Goal: Task Accomplishment & Management: Use online tool/utility

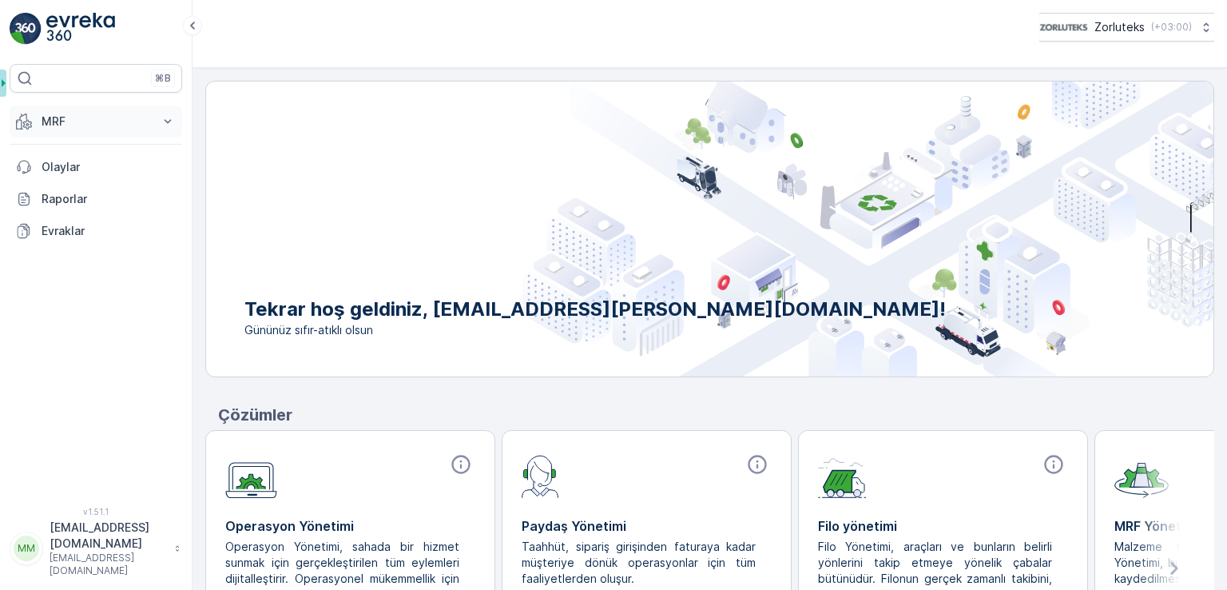
click at [42, 119] on p "MRF" at bounding box center [96, 121] width 109 height 16
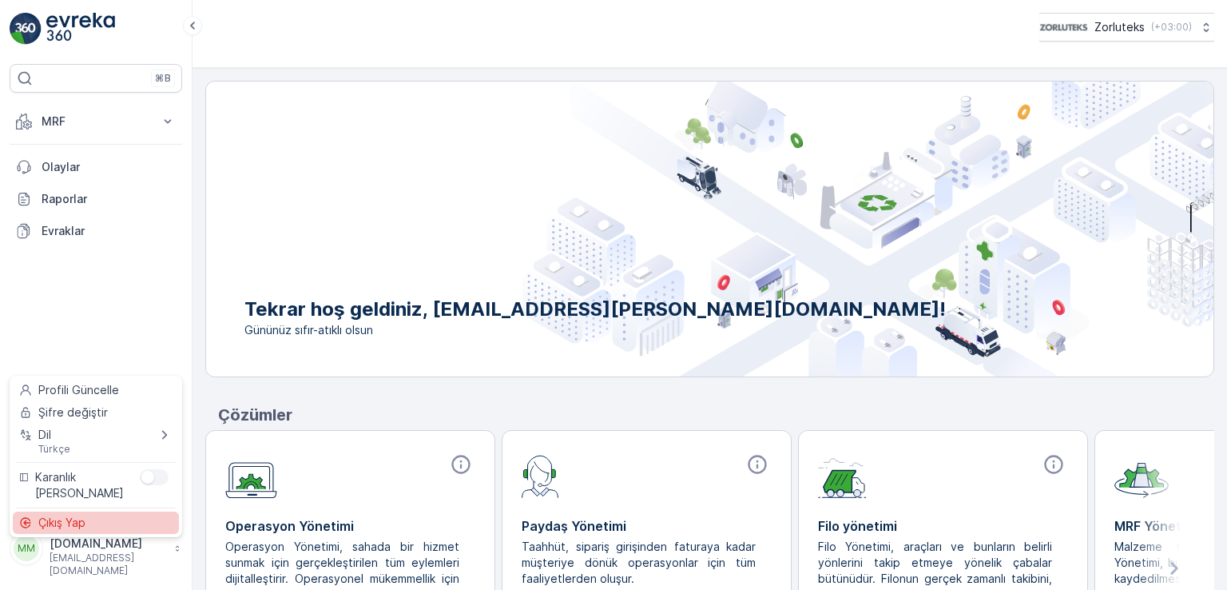
click at [90, 523] on div "Çıkış Yap" at bounding box center [96, 522] width 166 height 22
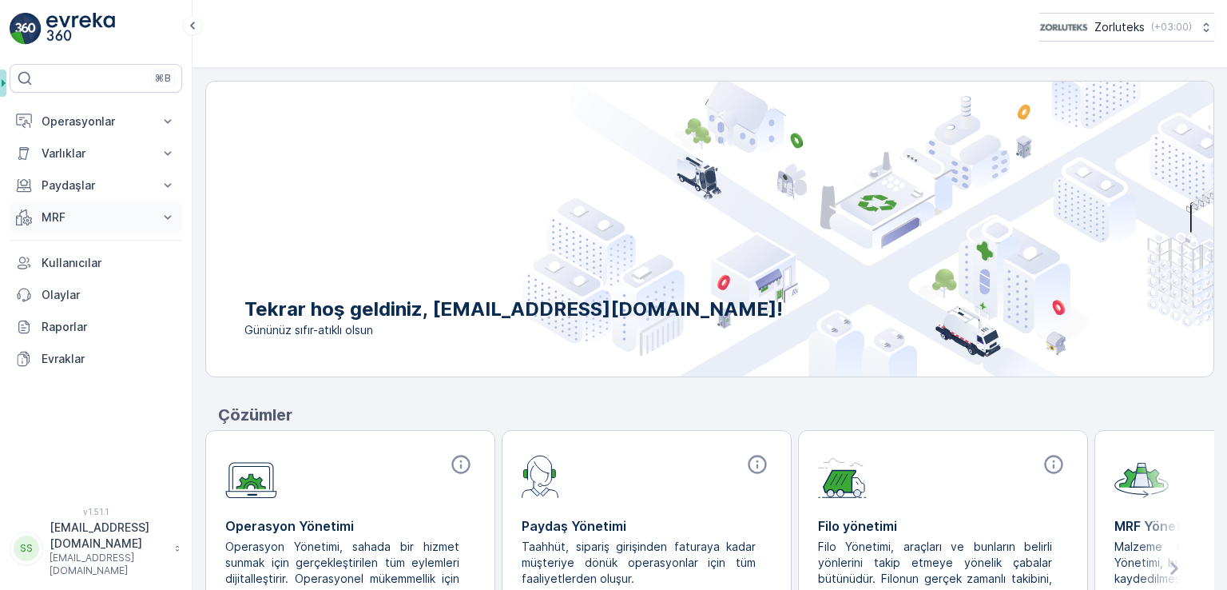
click at [169, 219] on icon at bounding box center [168, 217] width 16 height 16
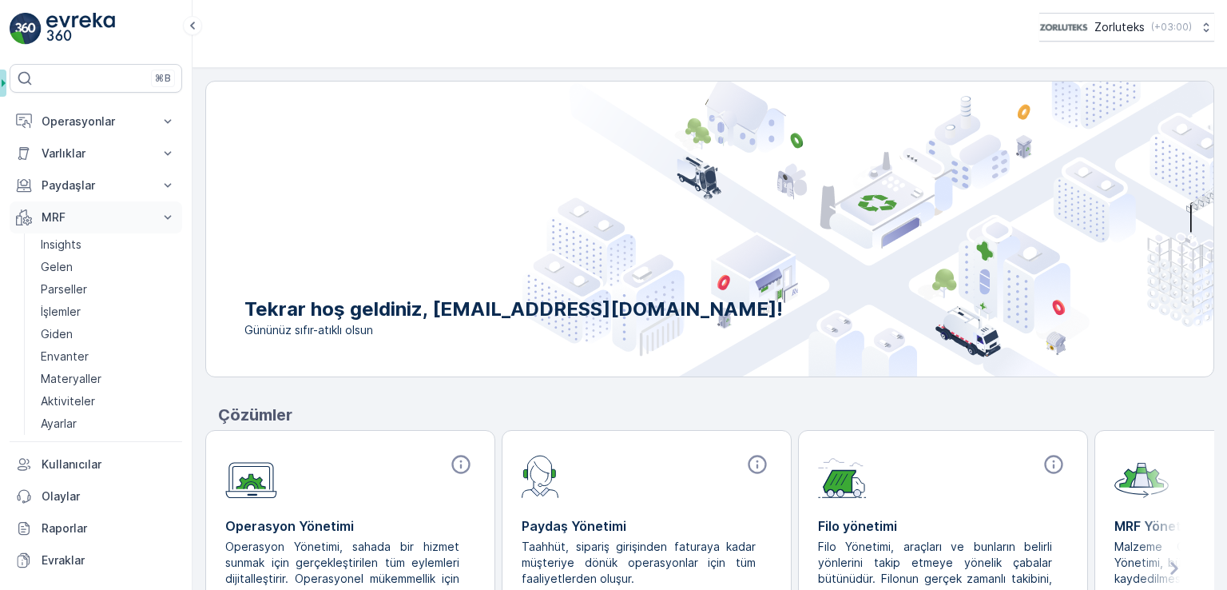
click at [93, 209] on p "MRF" at bounding box center [96, 217] width 109 height 16
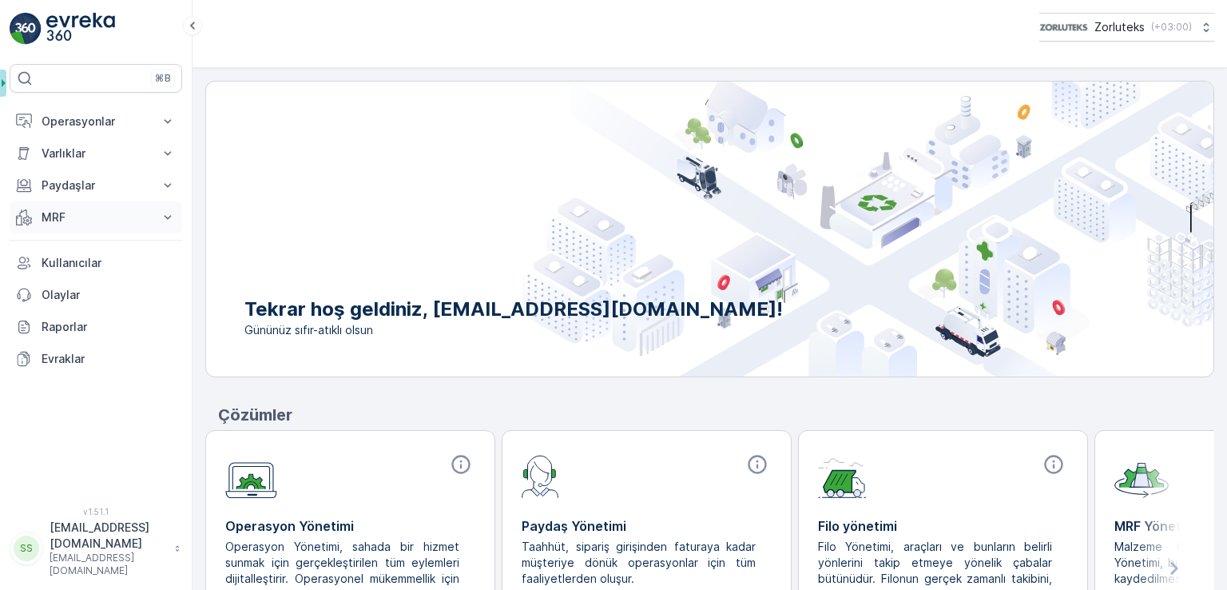
click at [73, 222] on p "MRF" at bounding box center [96, 217] width 109 height 16
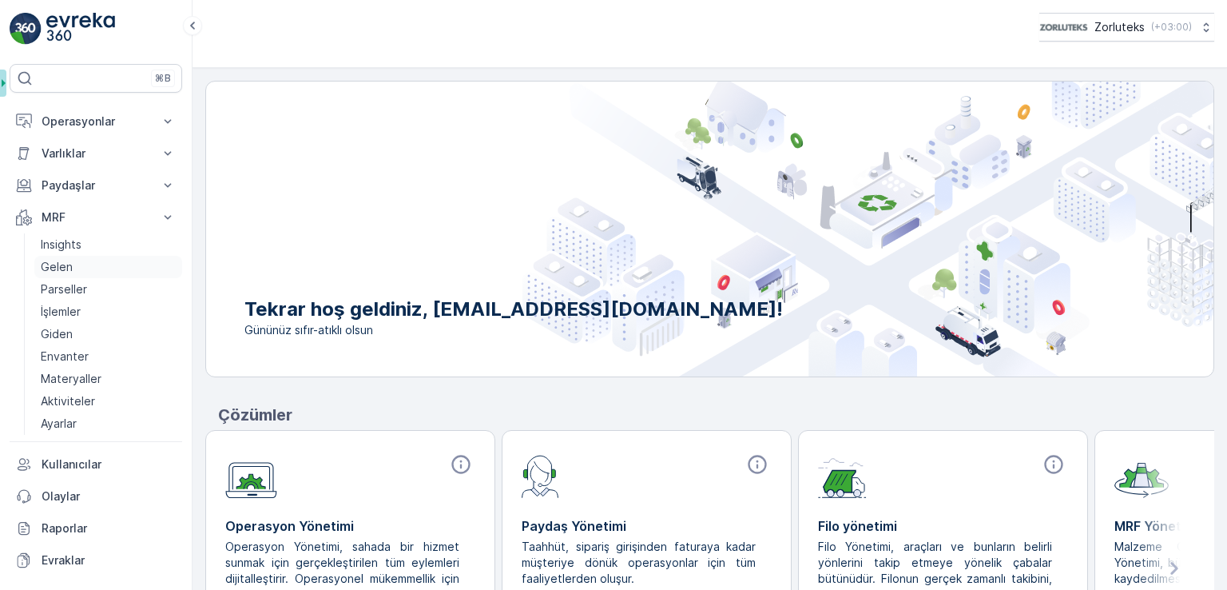
click at [68, 263] on p "Gelen" at bounding box center [57, 267] width 32 height 16
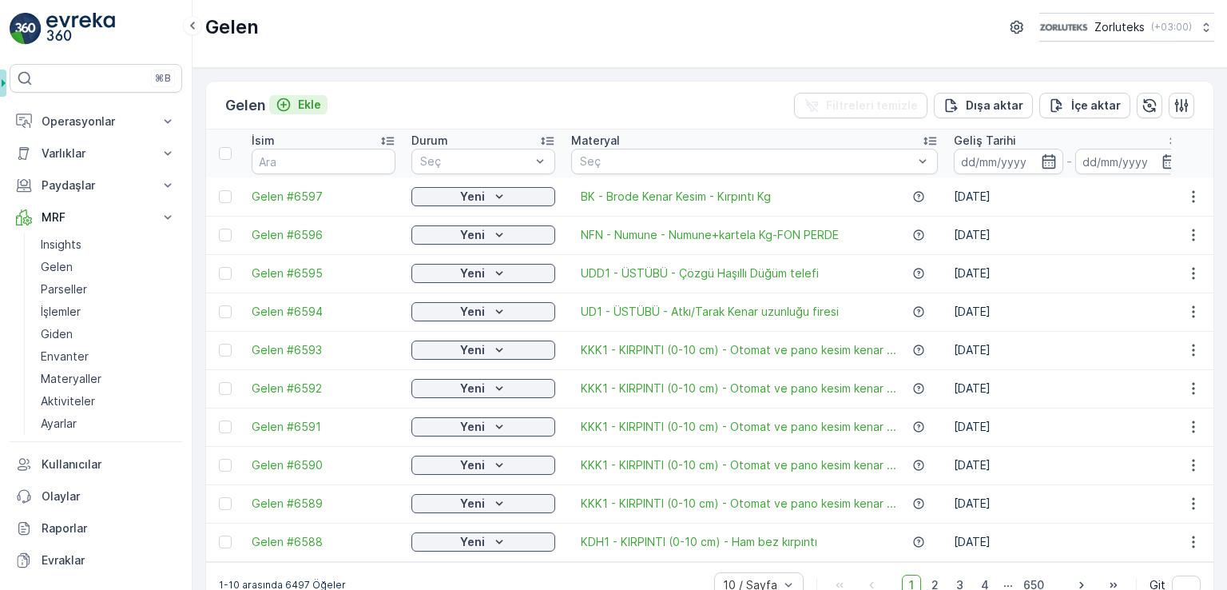
click at [304, 97] on p "Ekle" at bounding box center [309, 105] width 23 height 16
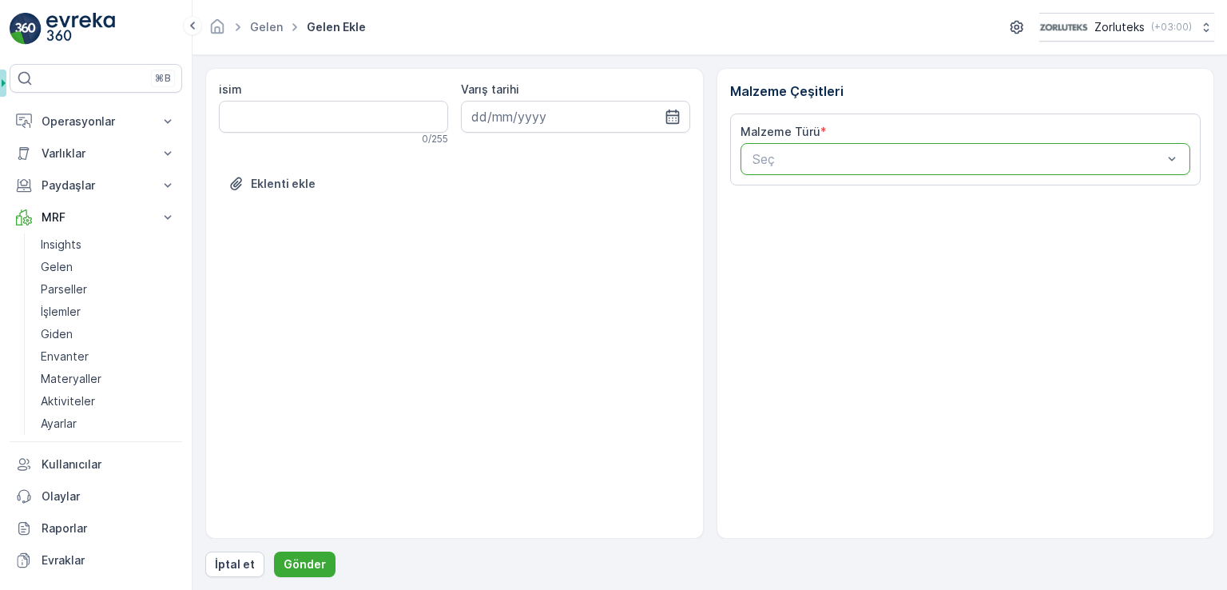
click at [871, 159] on div at bounding box center [958, 159] width 414 height 14
click at [681, 109] on input at bounding box center [575, 117] width 229 height 32
click at [855, 340] on div "Malzeme Çeşitleri Malzeme Türü * Seç" at bounding box center [966, 303] width 499 height 471
click at [74, 272] on link "Gelen" at bounding box center [108, 267] width 148 height 22
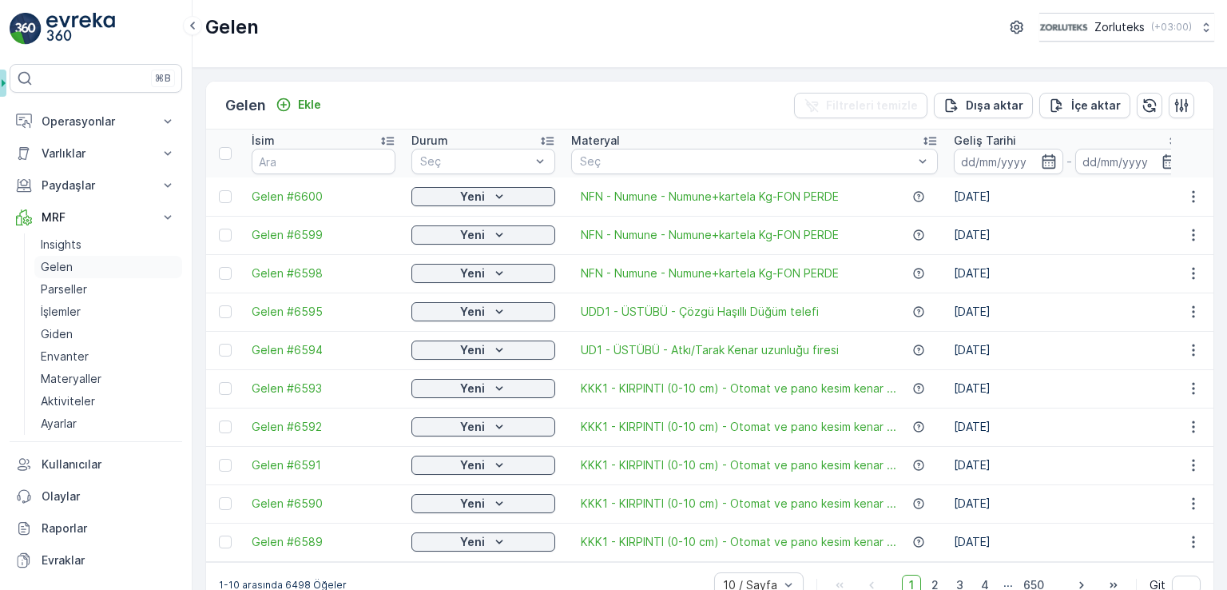
click at [77, 265] on link "Gelen" at bounding box center [108, 267] width 148 height 22
click at [225, 198] on div at bounding box center [225, 196] width 13 height 13
click at [219, 190] on input "checkbox" at bounding box center [219, 190] width 0 height 0
click at [227, 236] on div at bounding box center [225, 235] width 13 height 13
click at [219, 229] on input "checkbox" at bounding box center [219, 229] width 0 height 0
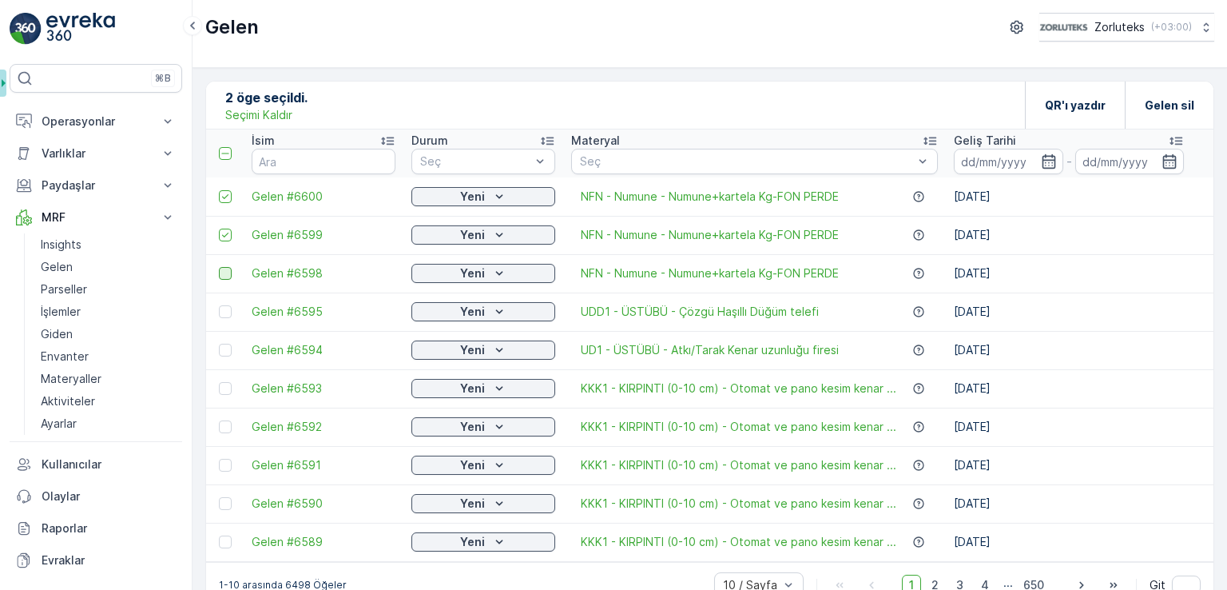
click at [229, 273] on div at bounding box center [225, 273] width 13 height 13
click at [219, 267] on input "checkbox" at bounding box center [219, 267] width 0 height 0
click at [1047, 105] on p "QR'ı yazdır" at bounding box center [1075, 105] width 61 height 16
